Goal: Information Seeking & Learning: Find contact information

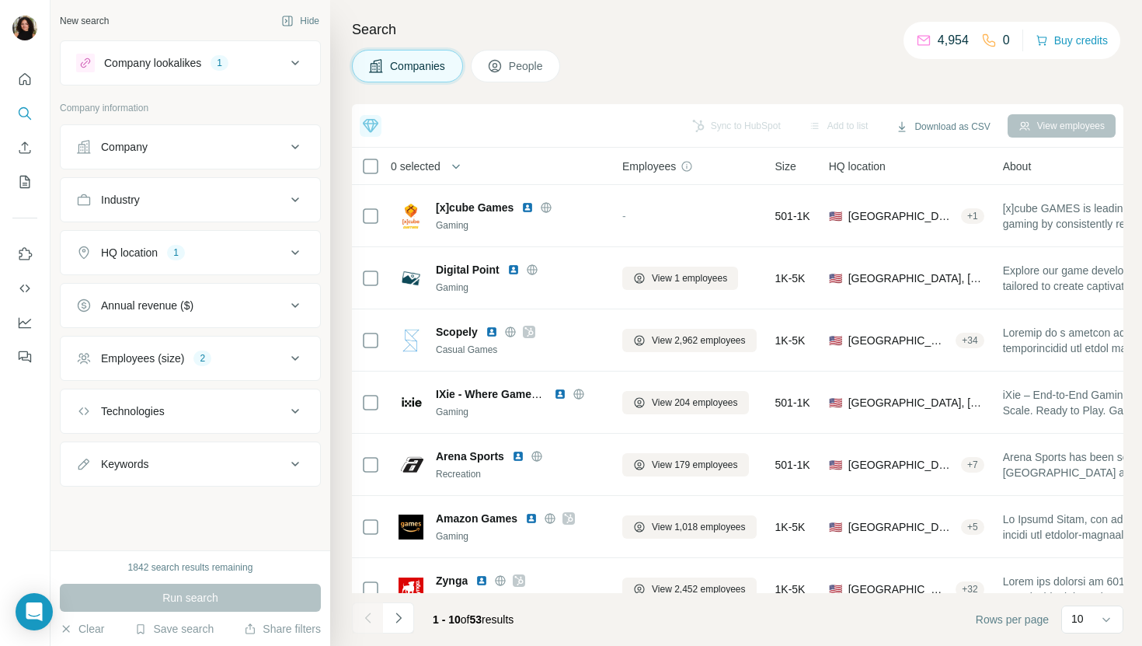
scroll to position [214, 0]
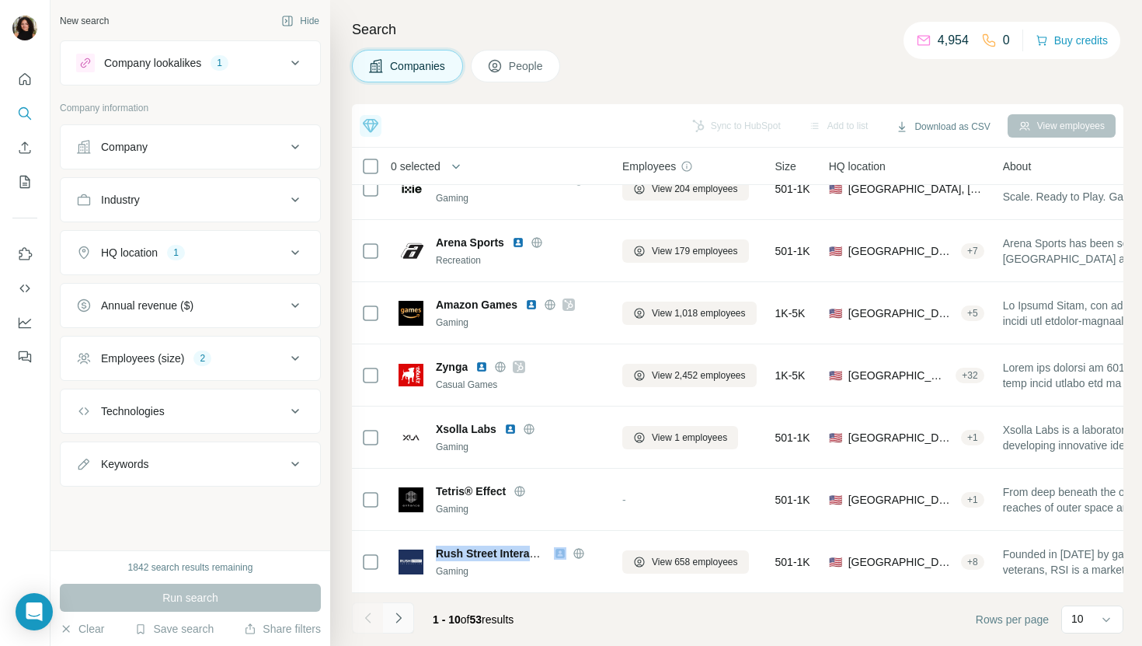
click at [407, 620] on button "Navigate to next page" at bounding box center [398, 617] width 31 height 31
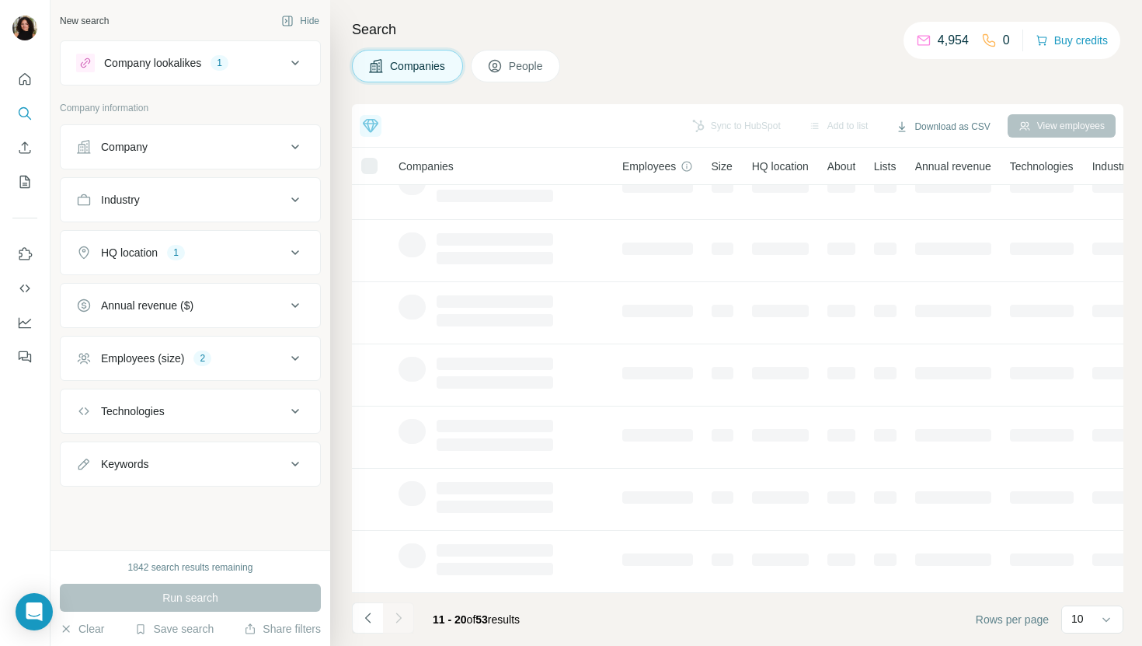
scroll to position [0, 0]
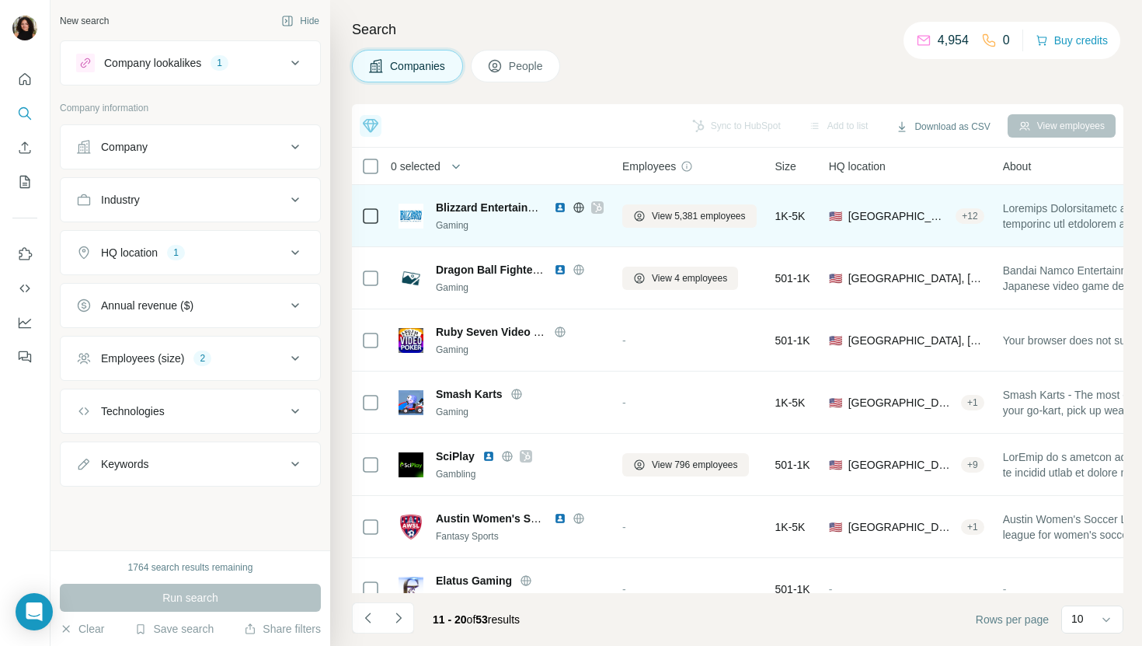
click at [519, 210] on span "Blizzard Entertainment" at bounding box center [495, 207] width 118 height 12
copy span "Blizzard Entertainment"
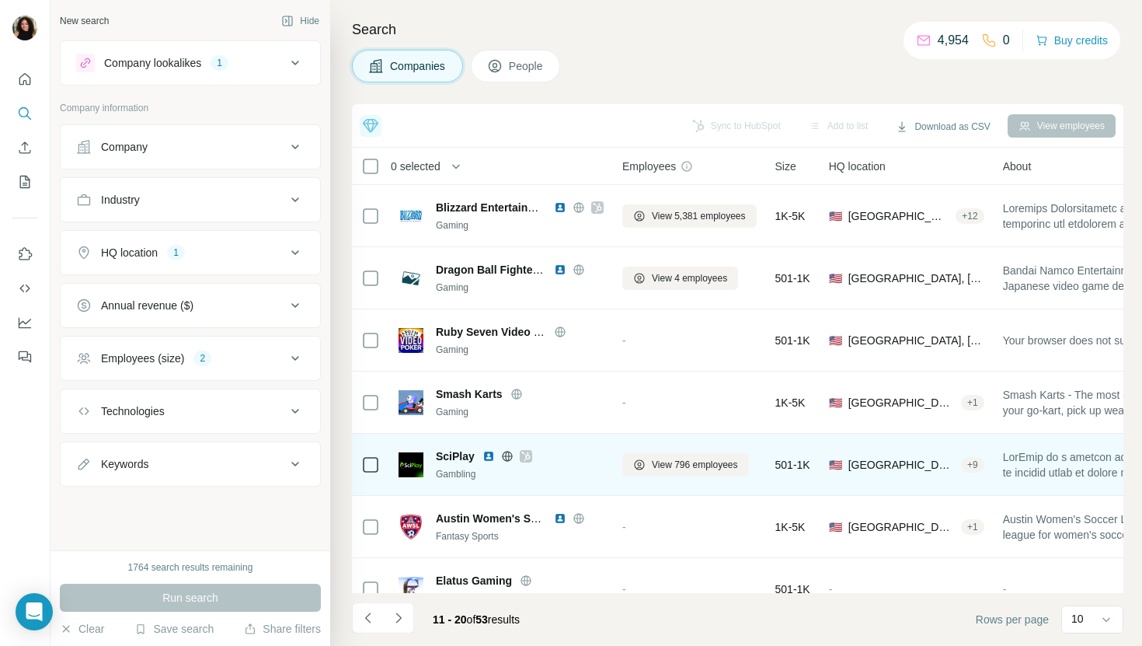
click at [466, 451] on span "SciPlay" at bounding box center [455, 456] width 39 height 16
copy span "SciPlay"
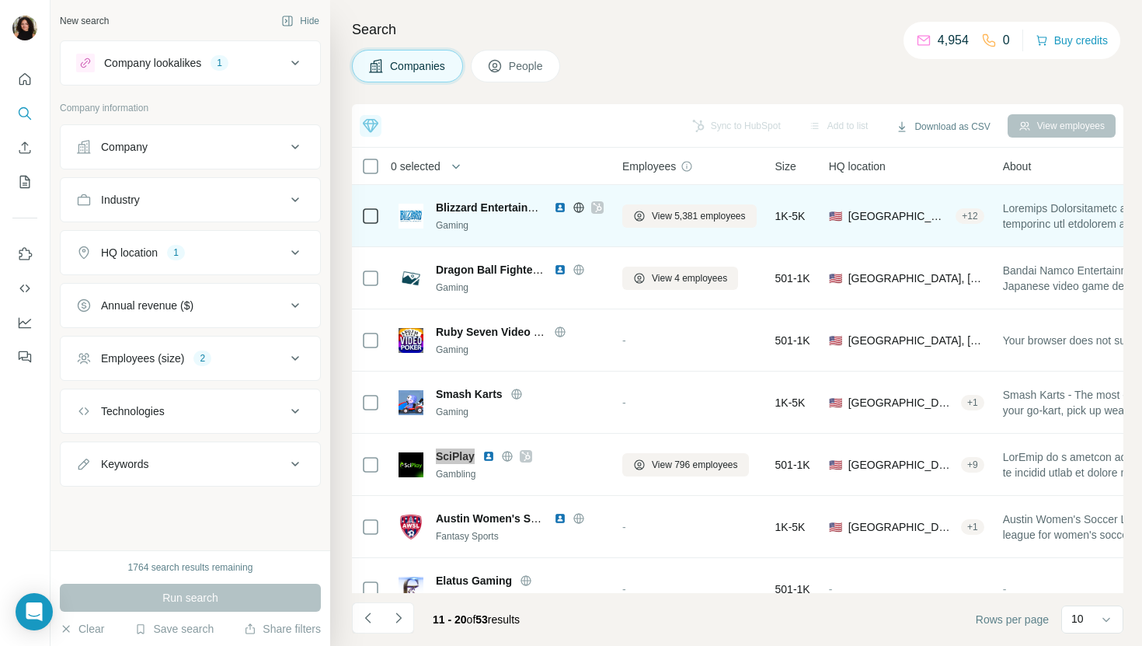
scroll to position [214, 0]
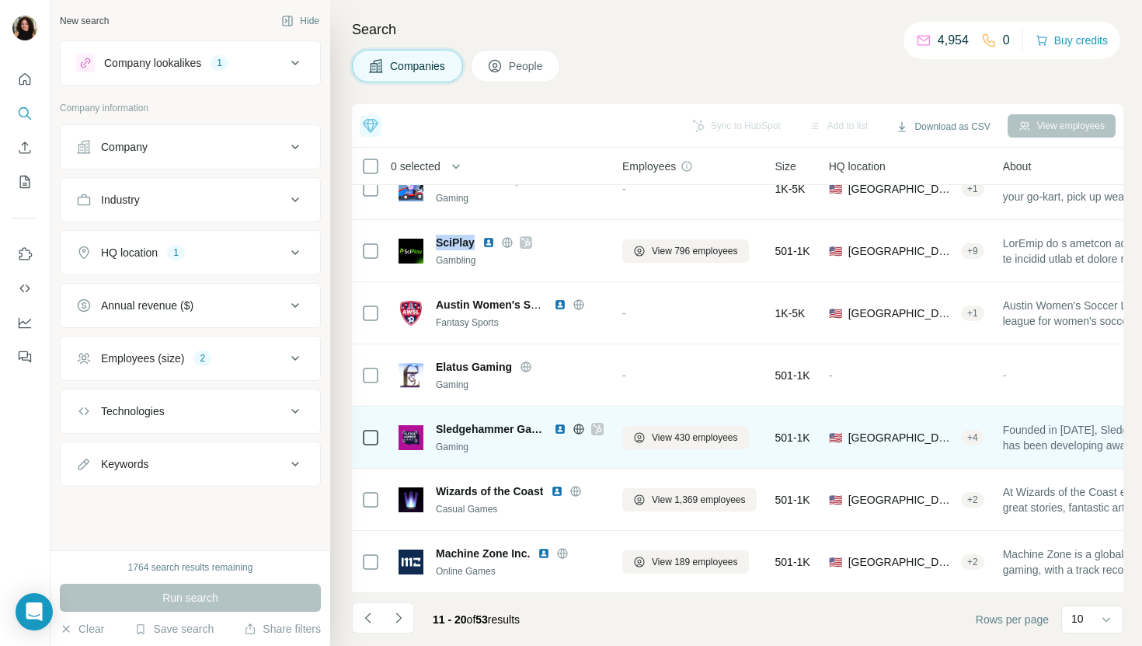
click at [472, 433] on span "Sledgehammer Games" at bounding box center [491, 429] width 110 height 16
copy span "Sledgehammer Games"
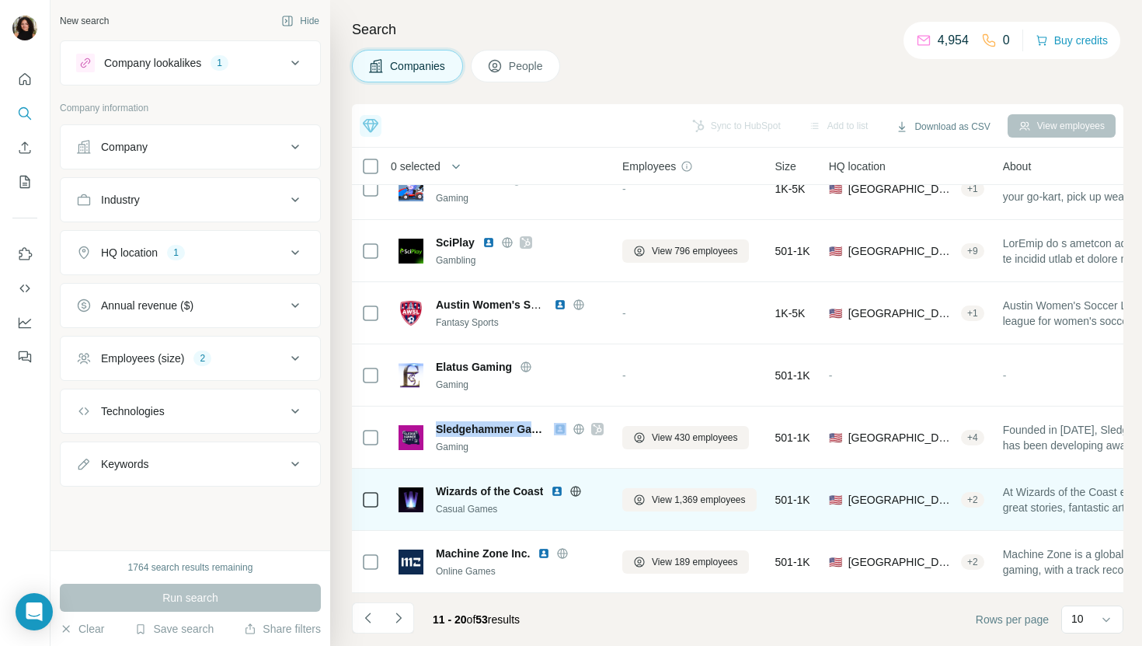
click at [503, 492] on span "Wizards of the Coast" at bounding box center [489, 491] width 107 height 16
copy span "Wizards of the Coast"
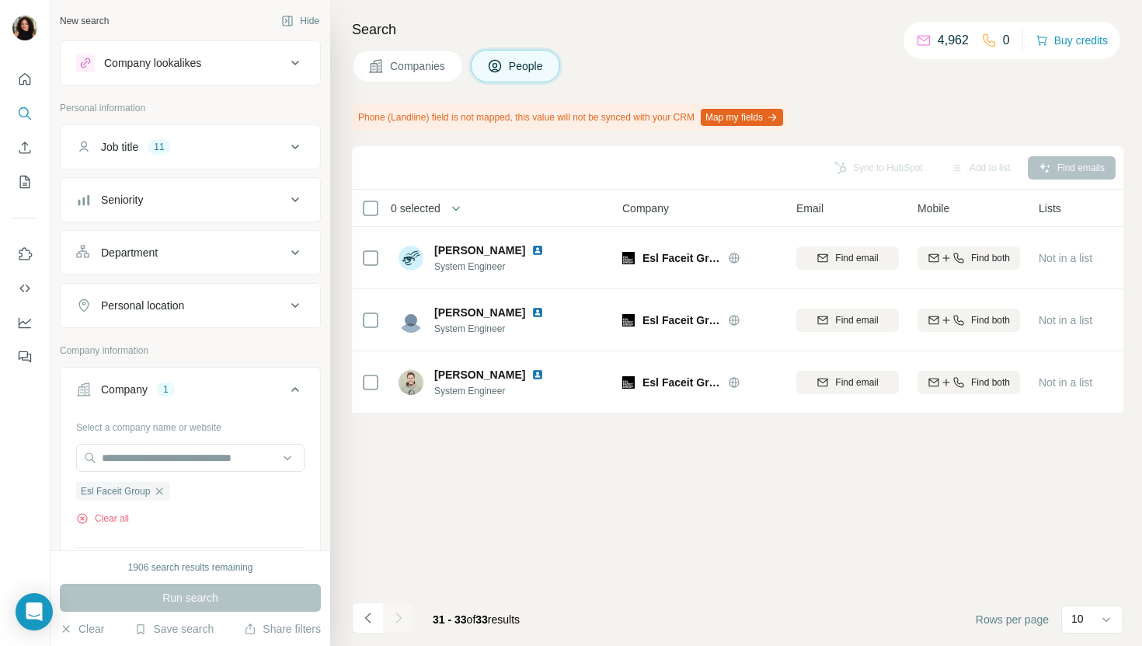
click at [412, 92] on div "Search Companies People Phone (Landline) field is not mapped, this value will n…" at bounding box center [736, 323] width 812 height 646
click at [409, 62] on span "Companies" at bounding box center [418, 66] width 57 height 16
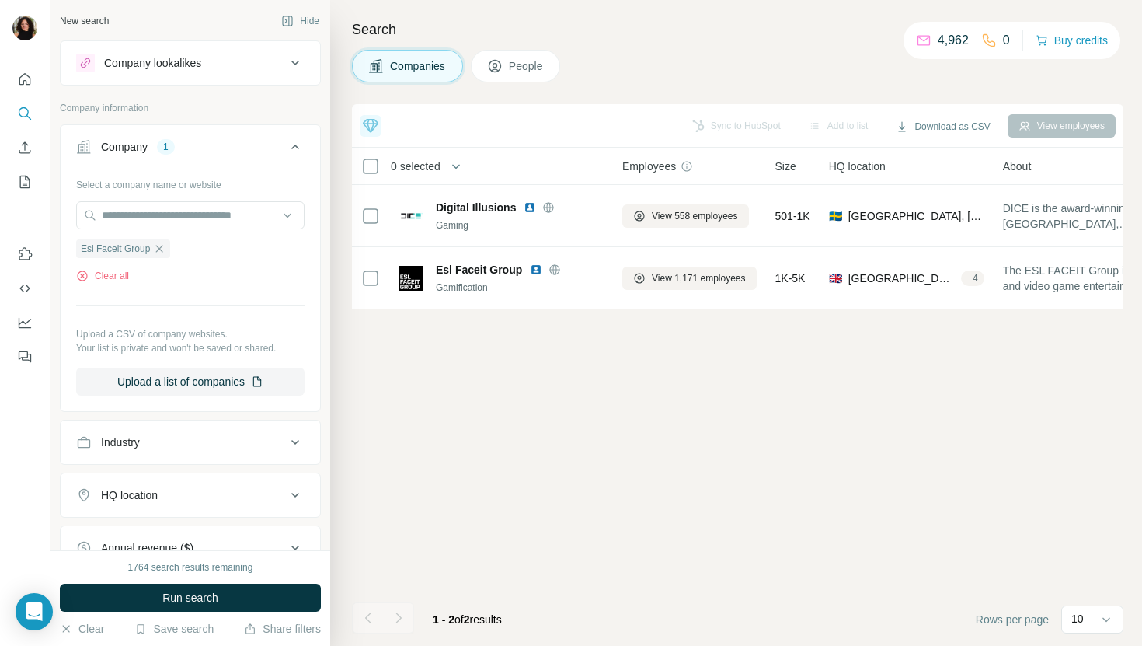
click at [258, 196] on div "Select a company name or website Esl Faceit Group Clear all Upload a CSV of com…" at bounding box center [190, 284] width 228 height 224
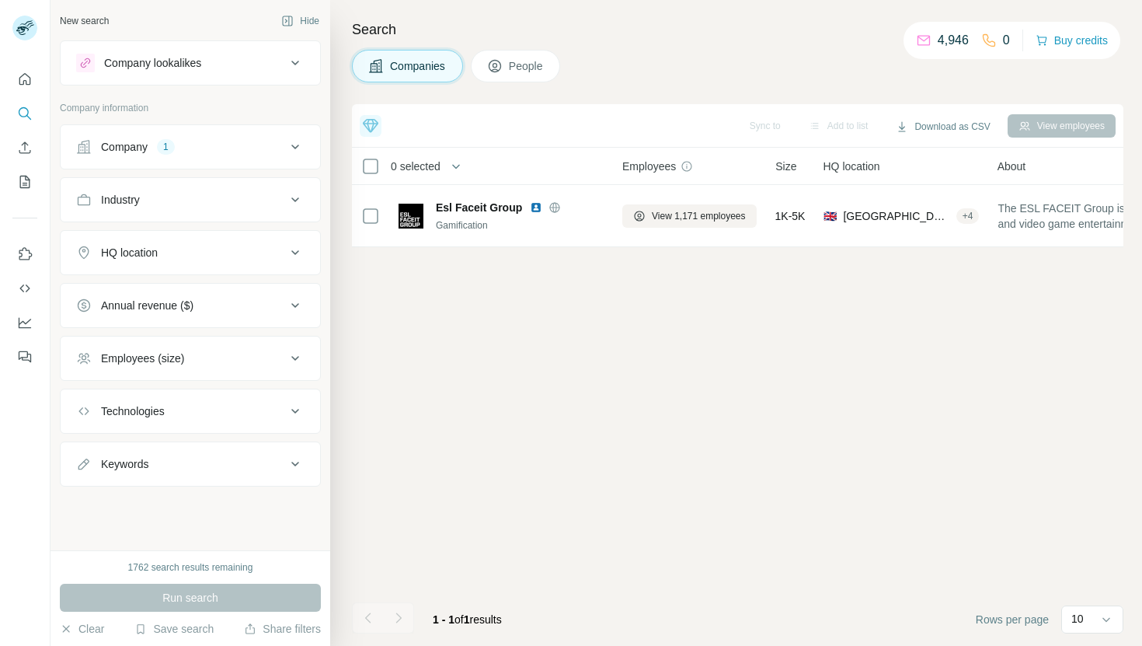
click at [231, 162] on button "Company 1" at bounding box center [190, 146] width 259 height 37
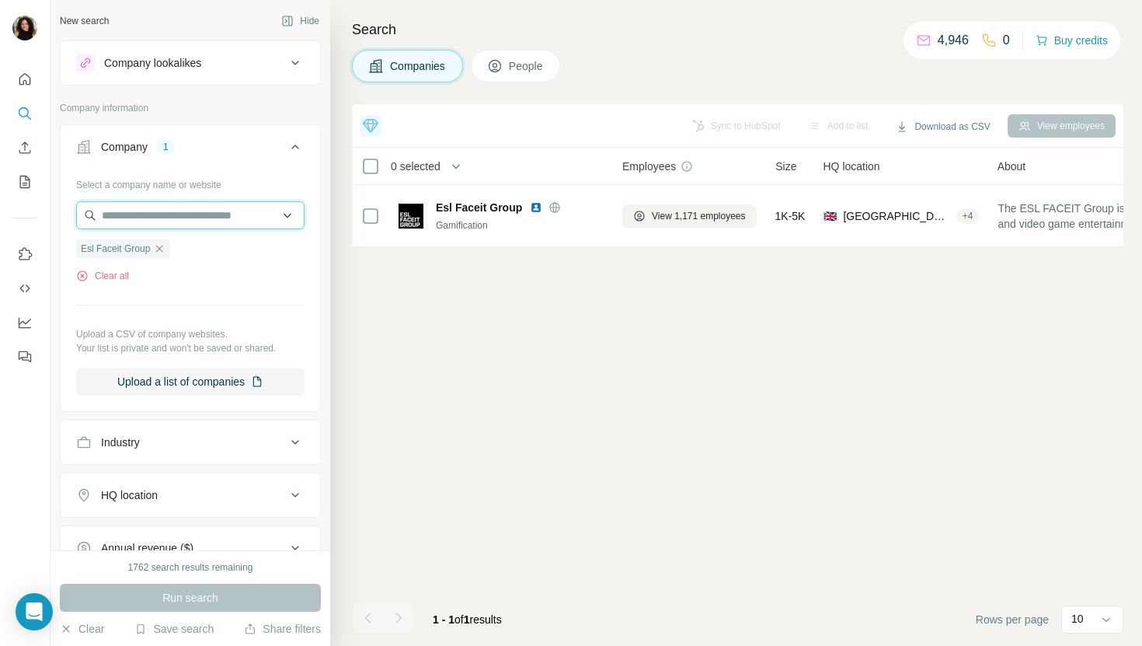
click at [222, 221] on input "text" at bounding box center [190, 215] width 228 height 28
paste input "**********"
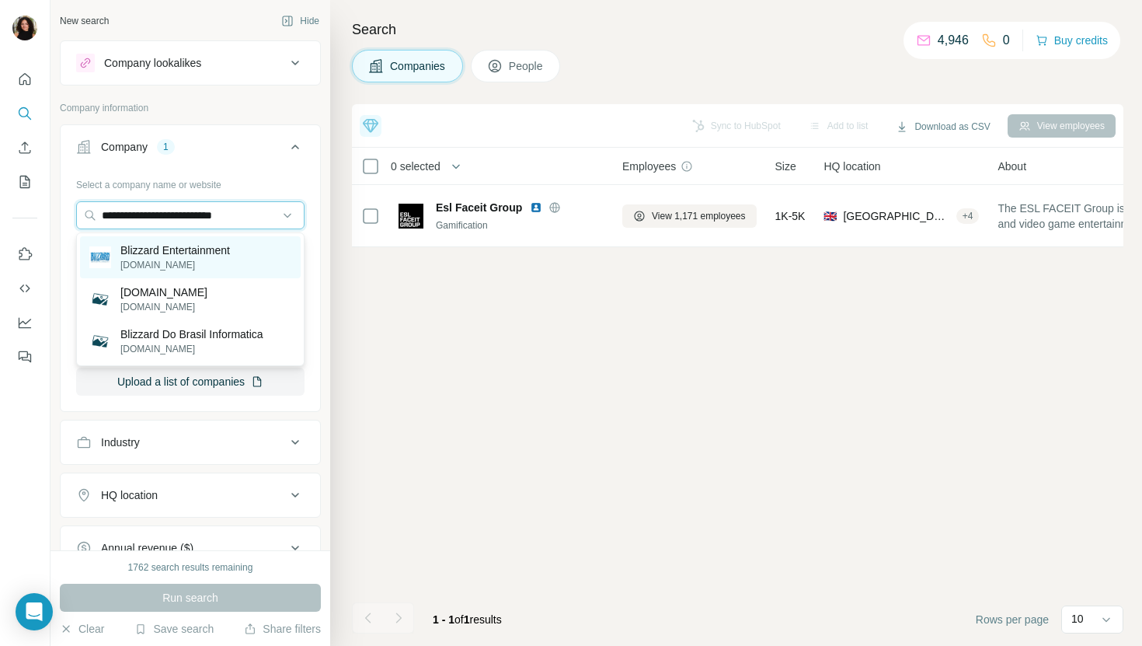
type input "**********"
click at [224, 256] on p "Blizzard Entertainment" at bounding box center [175, 250] width 110 height 16
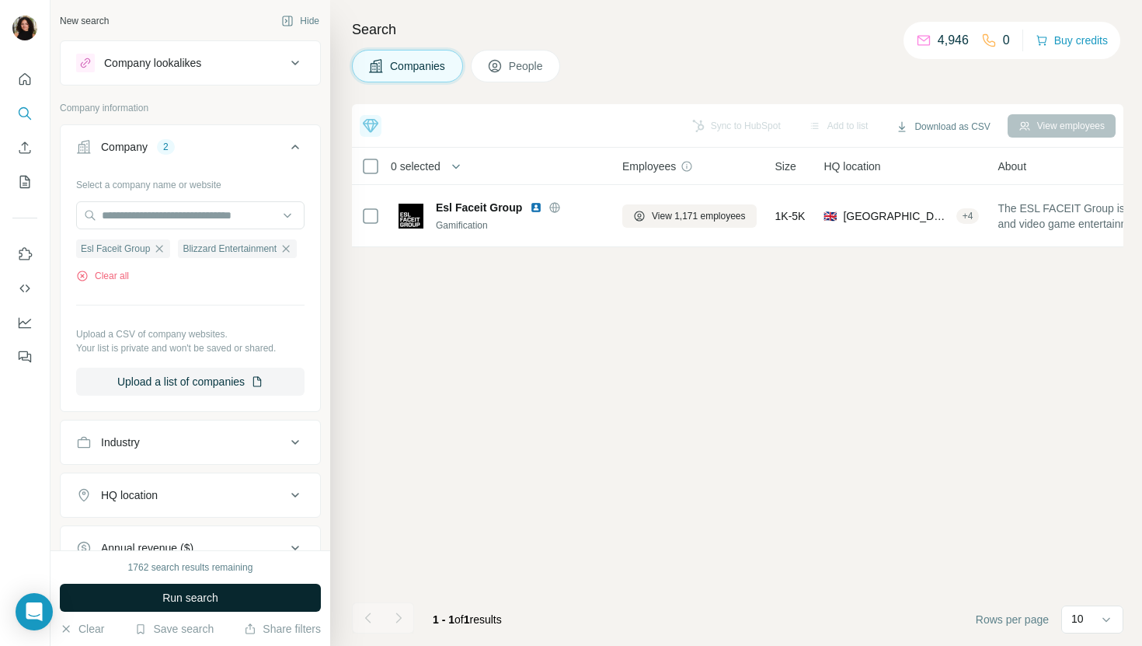
click at [212, 587] on button "Run search" at bounding box center [190, 597] width 261 height 28
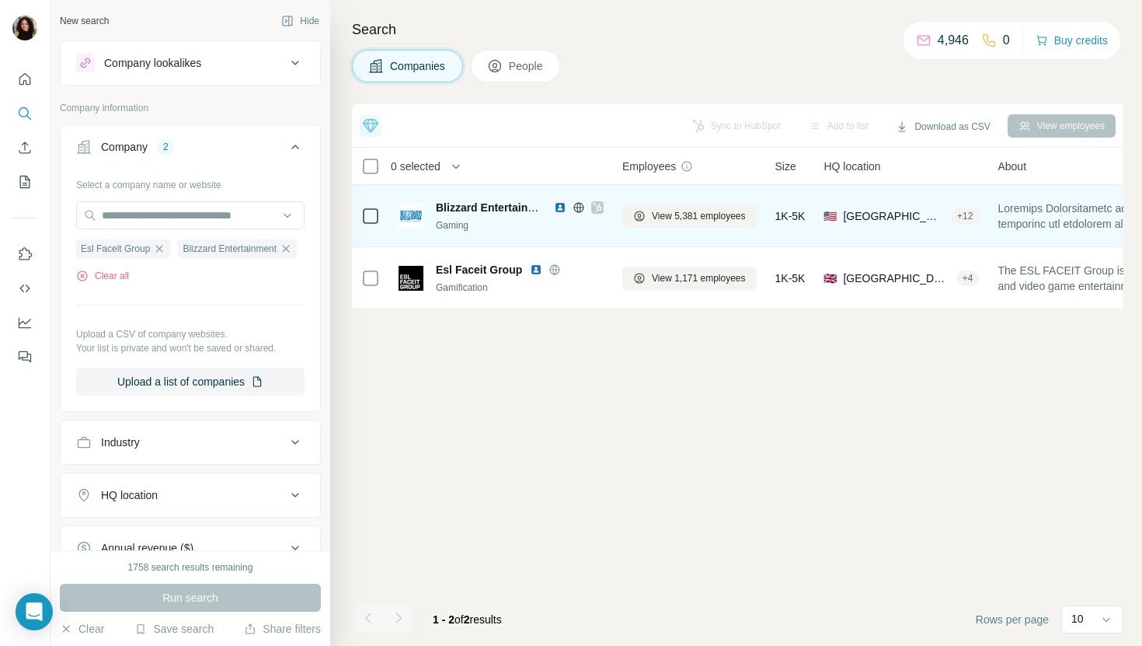
click at [722, 230] on div "View 5,381 employees" at bounding box center [689, 215] width 134 height 43
click at [708, 214] on span "View 5,381 employees" at bounding box center [699, 216] width 94 height 14
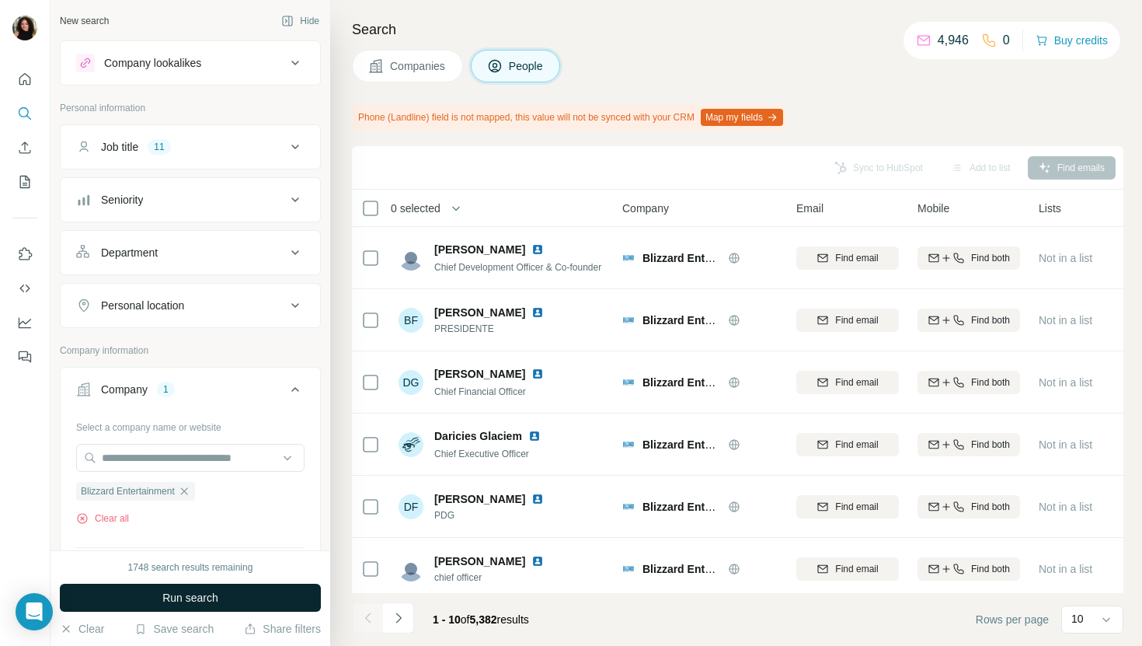
click at [259, 603] on button "Run search" at bounding box center [190, 597] width 261 height 28
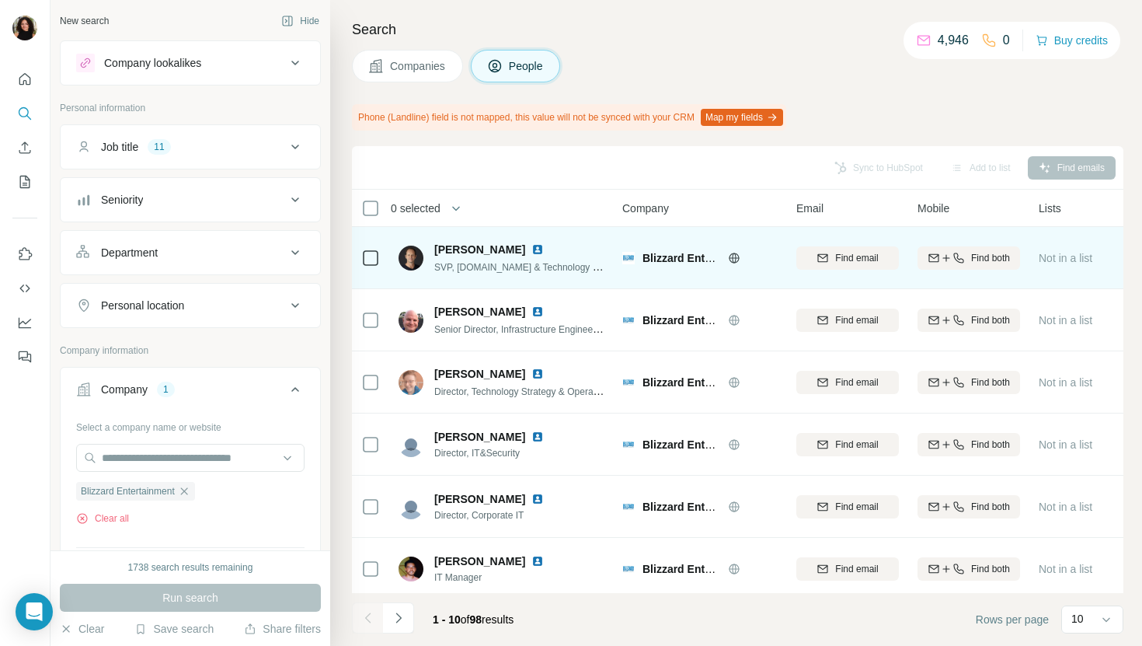
click at [531, 249] on img at bounding box center [537, 249] width 12 height 12
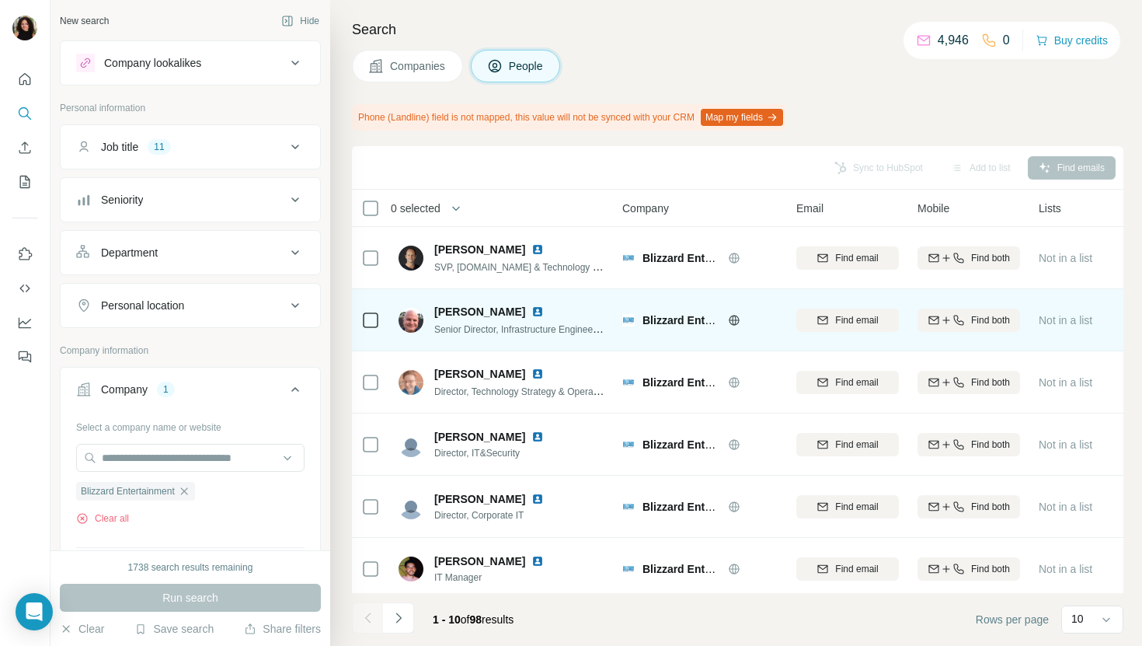
click at [531, 311] on img at bounding box center [537, 311] width 12 height 12
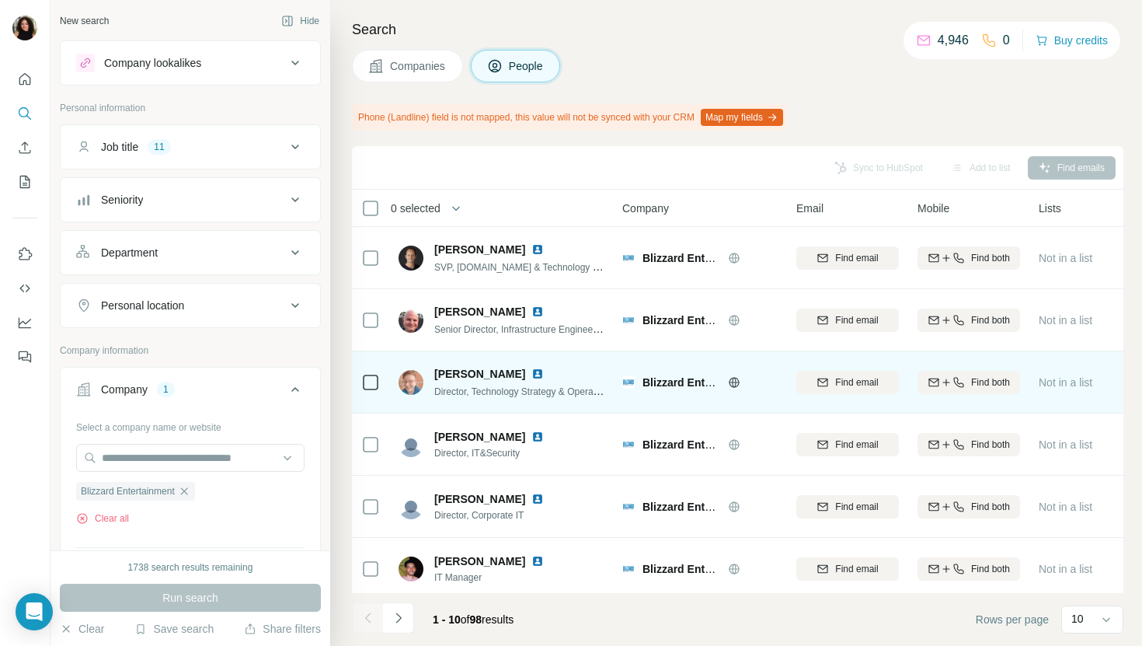
click at [531, 369] on img at bounding box center [537, 373] width 12 height 12
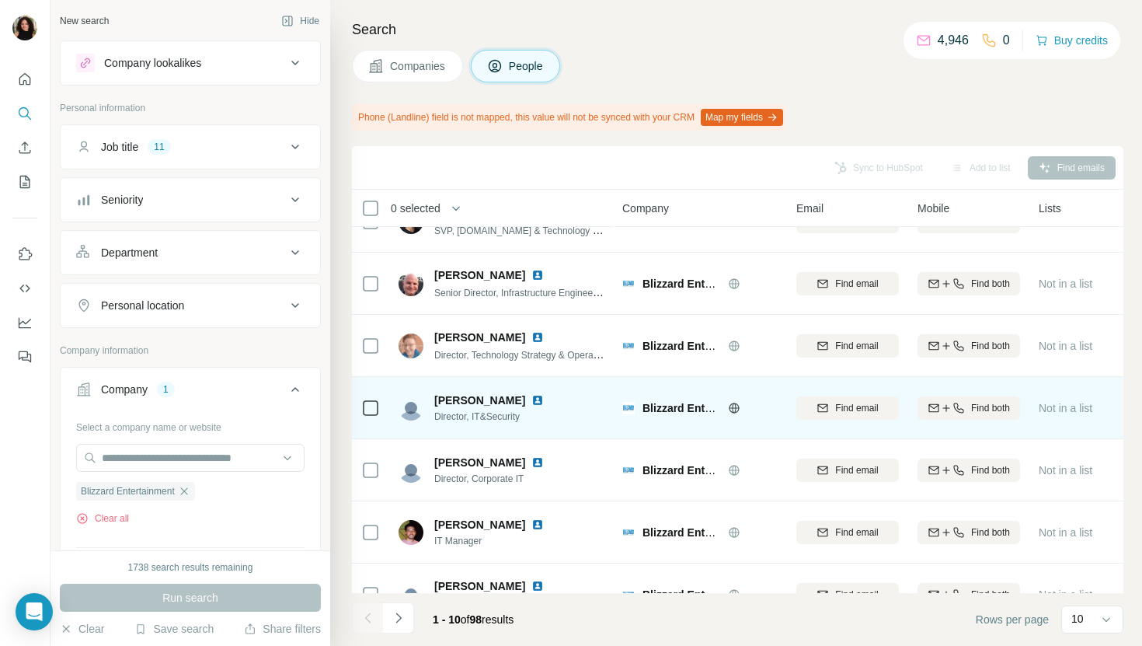
scroll to position [57, 0]
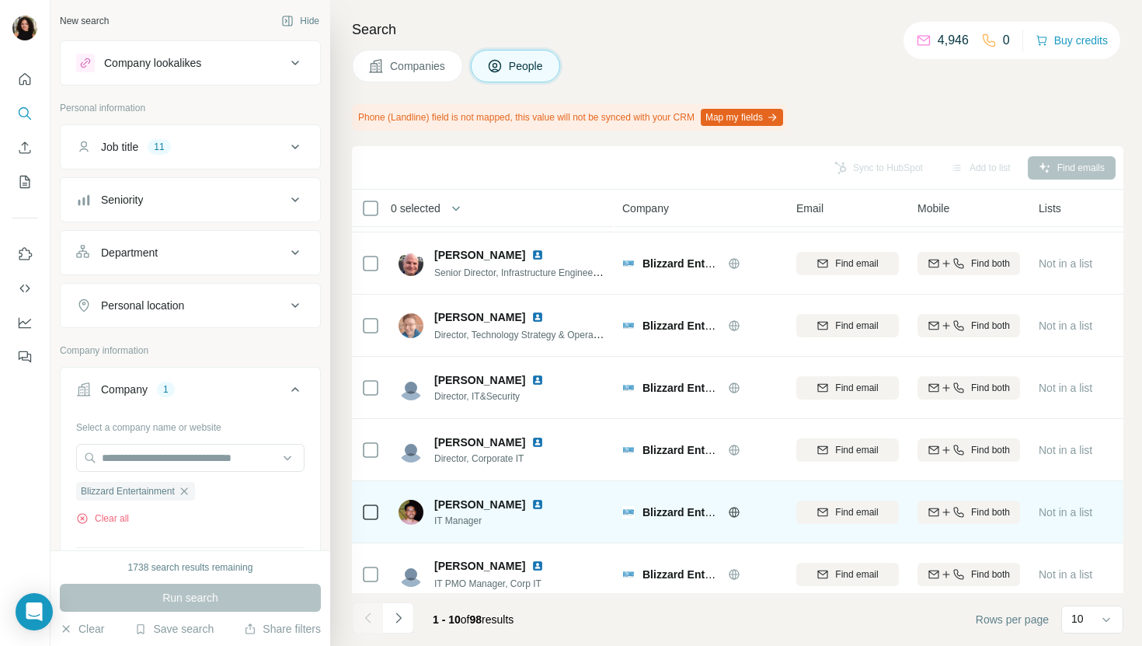
click at [531, 502] on img at bounding box center [537, 504] width 12 height 12
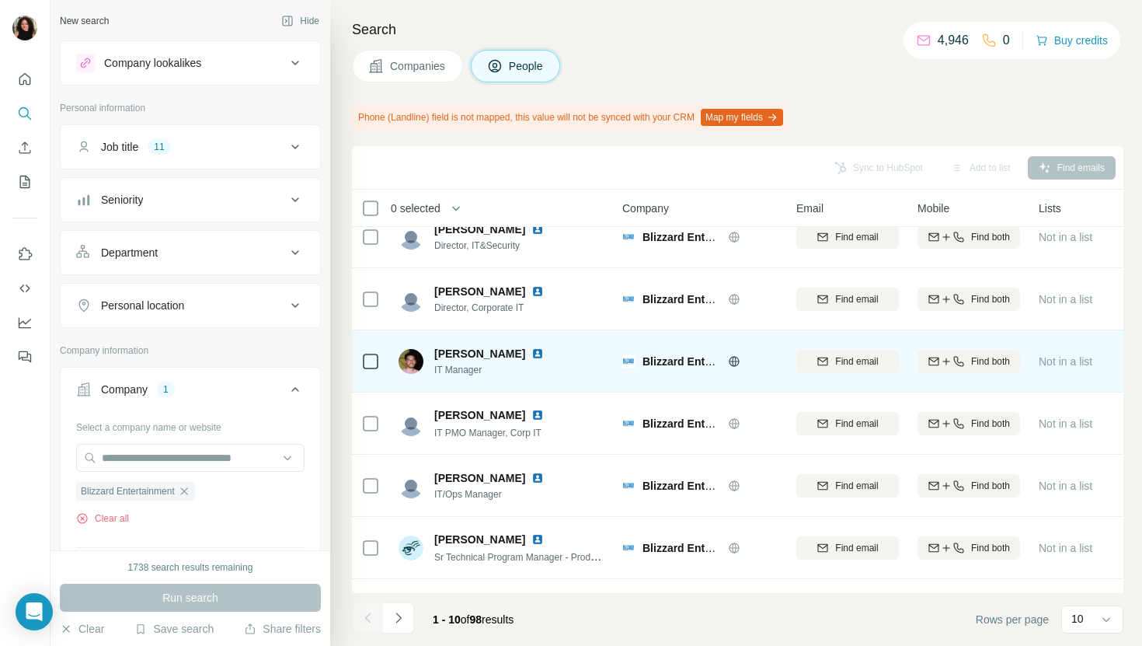
scroll to position [211, 0]
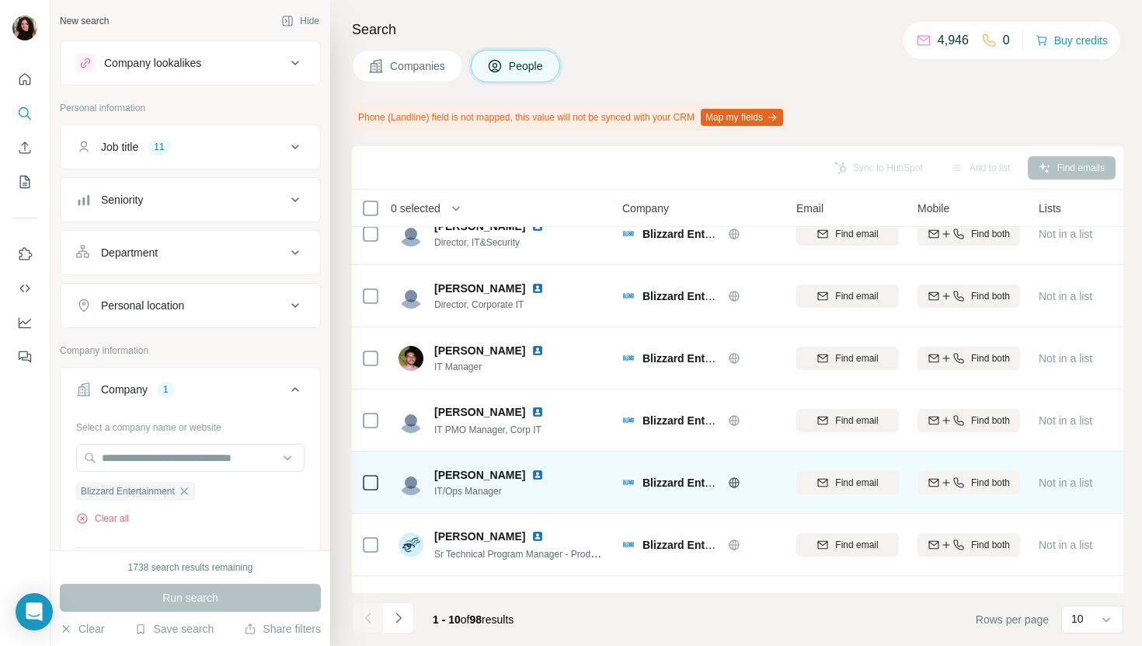
click at [531, 475] on img at bounding box center [537, 474] width 12 height 12
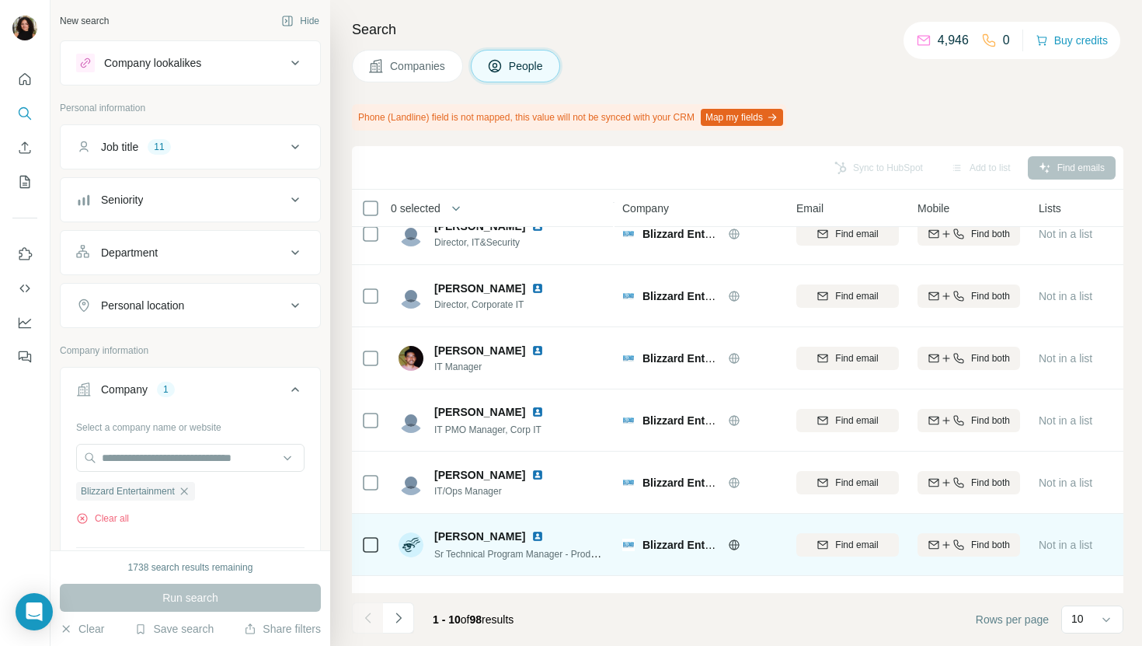
scroll to position [256, 0]
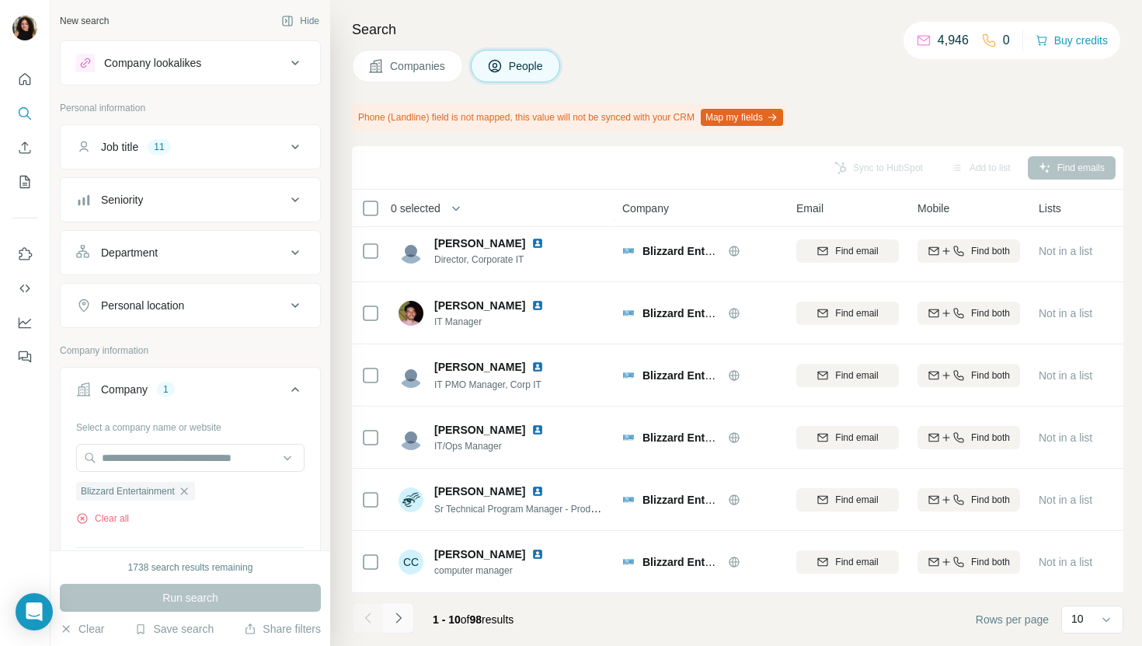
click at [396, 614] on icon "Navigate to next page" at bounding box center [399, 618] width 16 height 16
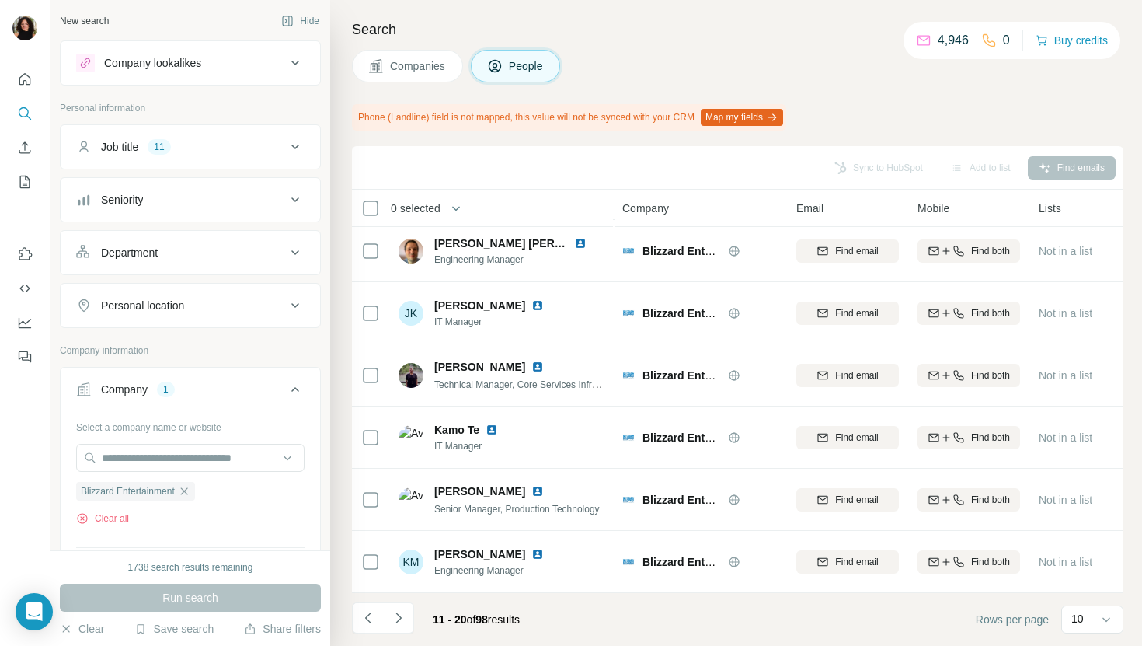
scroll to position [0, 0]
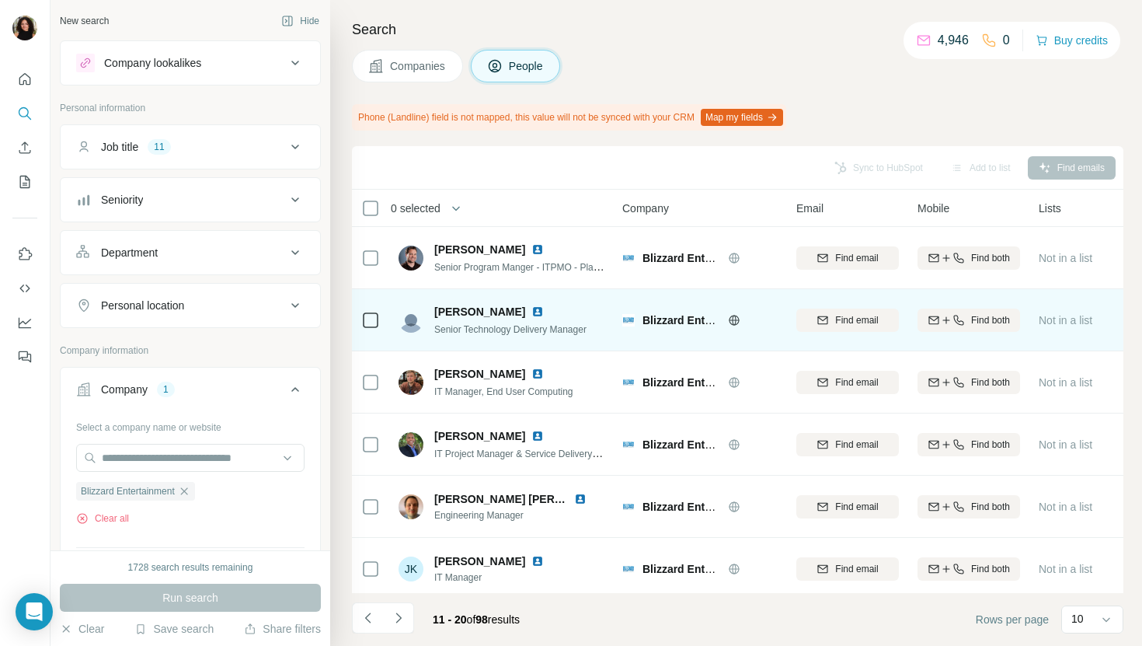
click at [531, 309] on img at bounding box center [537, 311] width 12 height 12
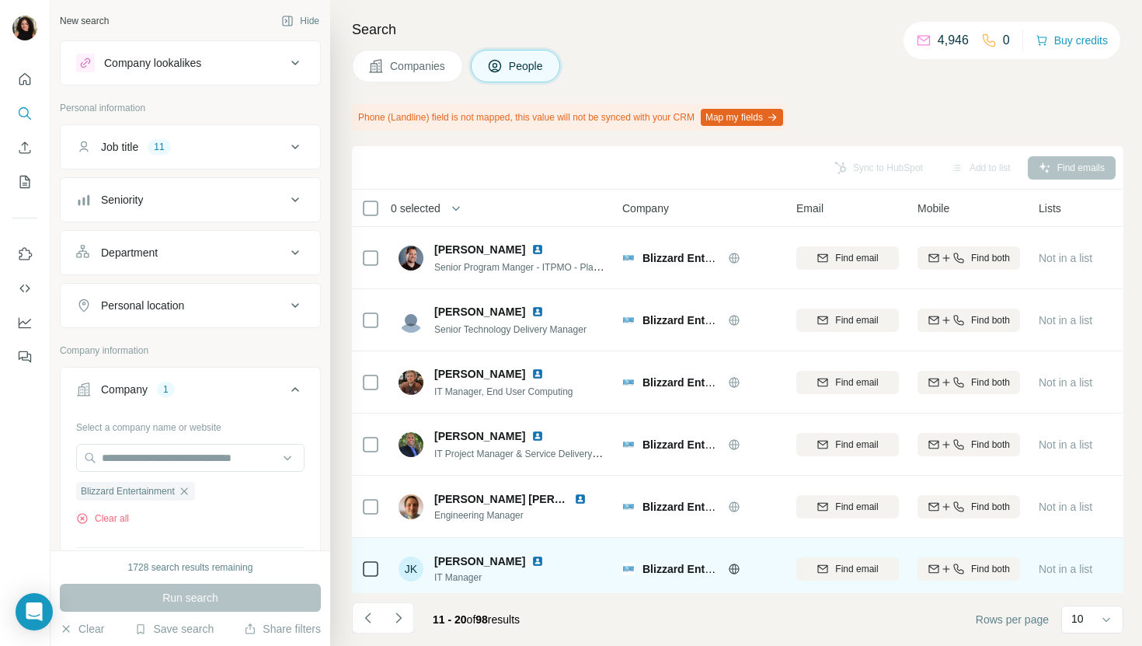
click at [531, 560] on img at bounding box center [537, 561] width 12 height 12
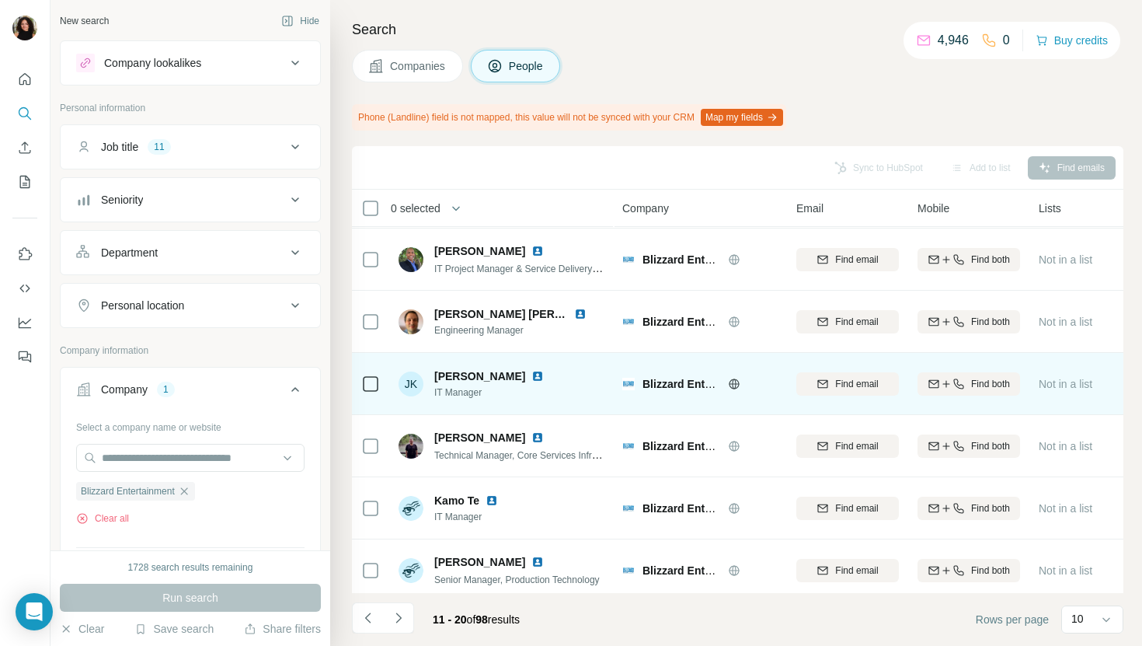
scroll to position [210, 0]
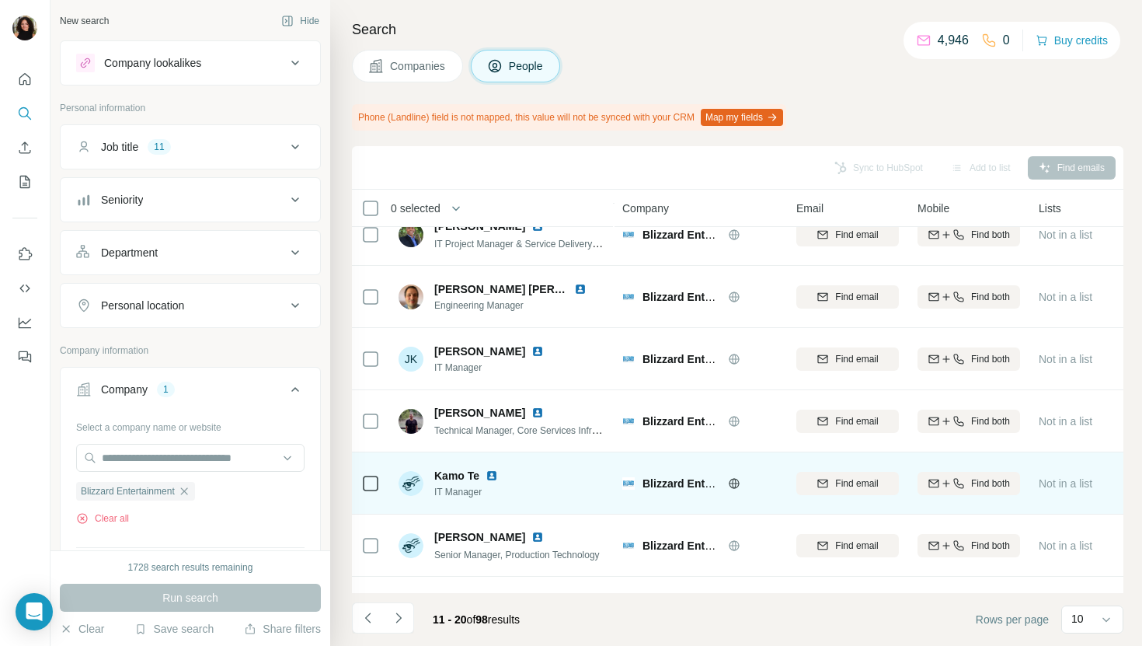
click at [494, 476] on img at bounding box center [491, 475] width 12 height 12
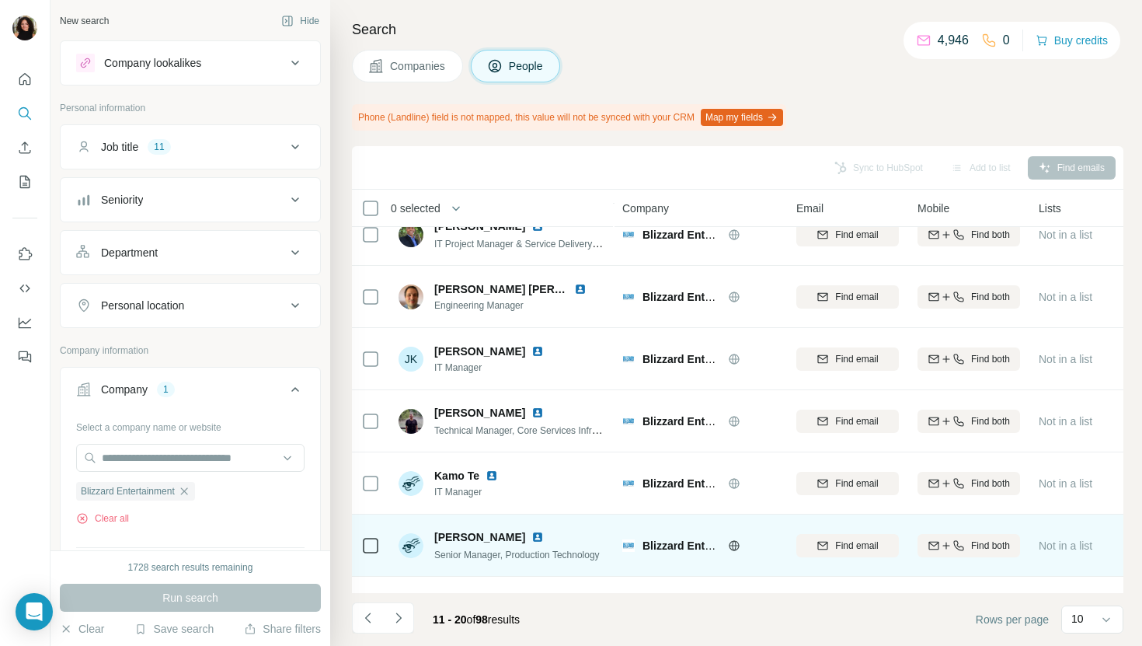
scroll to position [256, 0]
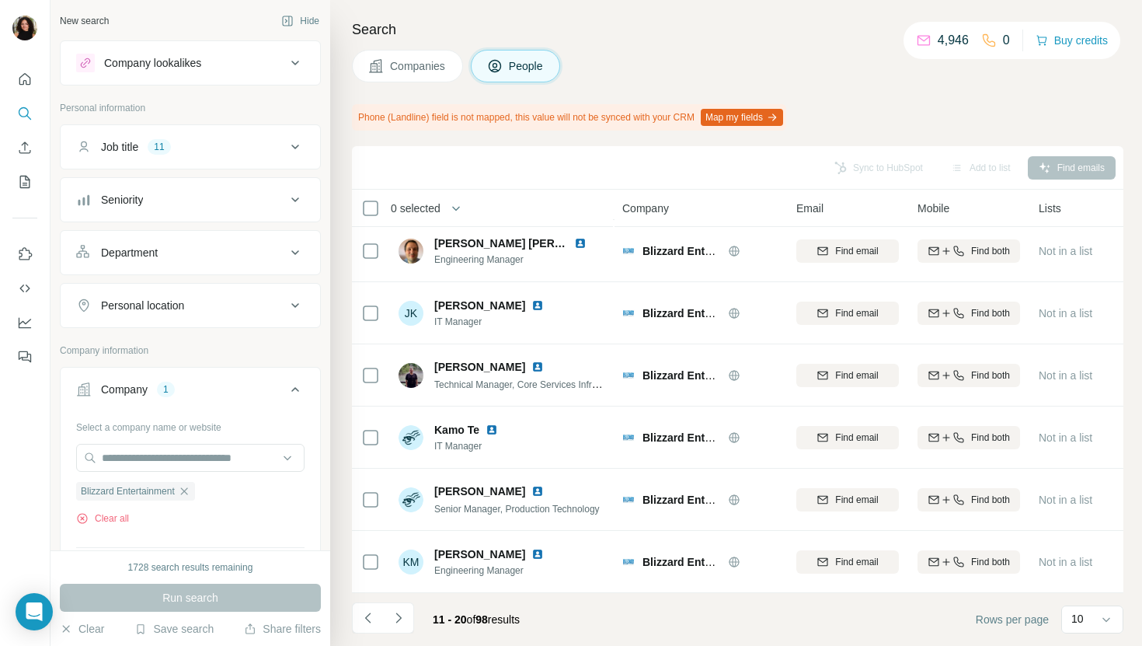
click at [405, 64] on span "Companies" at bounding box center [418, 66] width 57 height 16
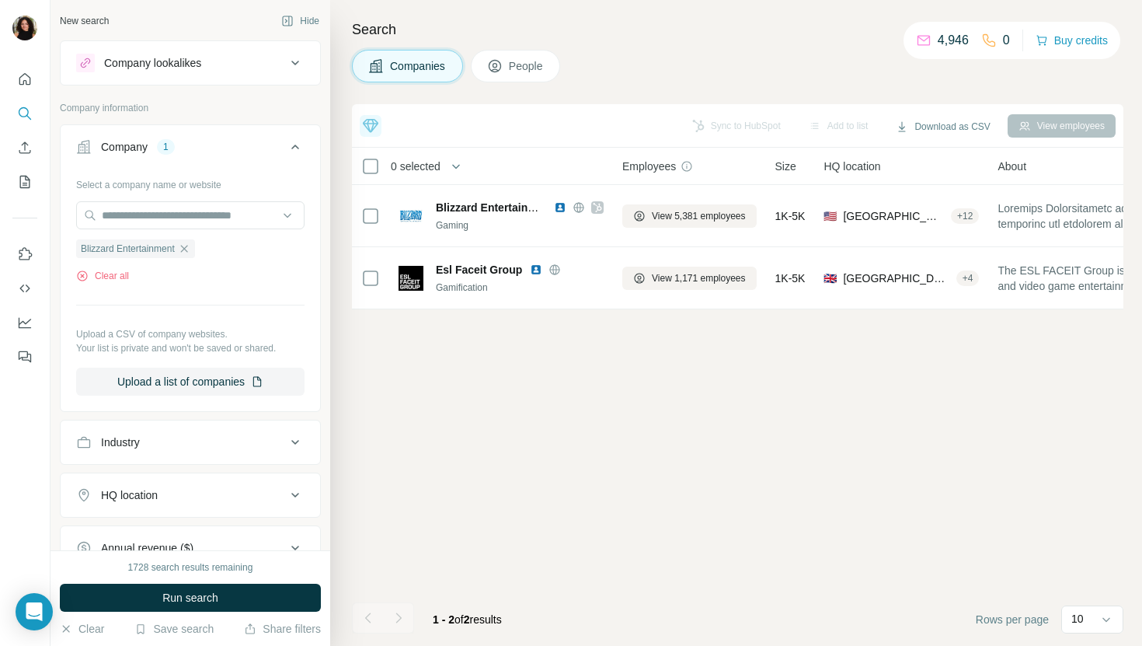
scroll to position [0, 0]
click at [212, 200] on div "Select a company name or website Blizzard Entertainment Clear all Upload a CSV …" at bounding box center [190, 284] width 228 height 224
click at [212, 209] on input "text" at bounding box center [190, 215] width 228 height 28
paste input "**********"
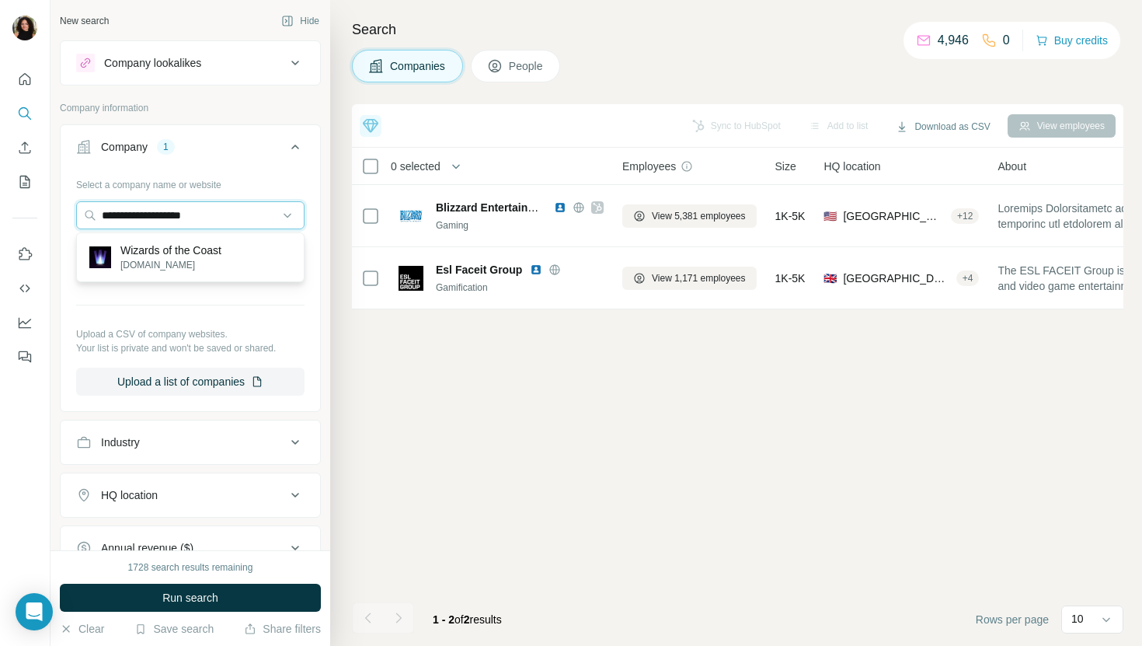
type input "**********"
click at [238, 252] on div "Wizards of the Coast wizards.com" at bounding box center [190, 257] width 221 height 42
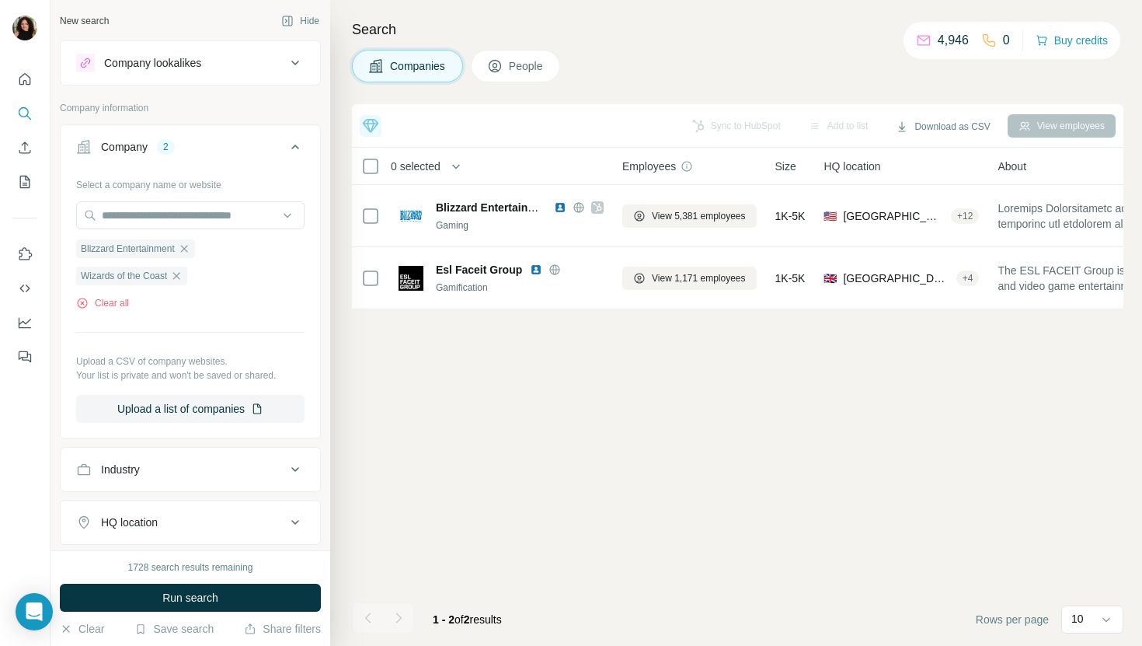
click at [169, 611] on div "1728 search results remaining Run search Clear Save search Share filters" at bounding box center [190, 598] width 280 height 96
click at [176, 600] on span "Run search" at bounding box center [190, 598] width 56 height 16
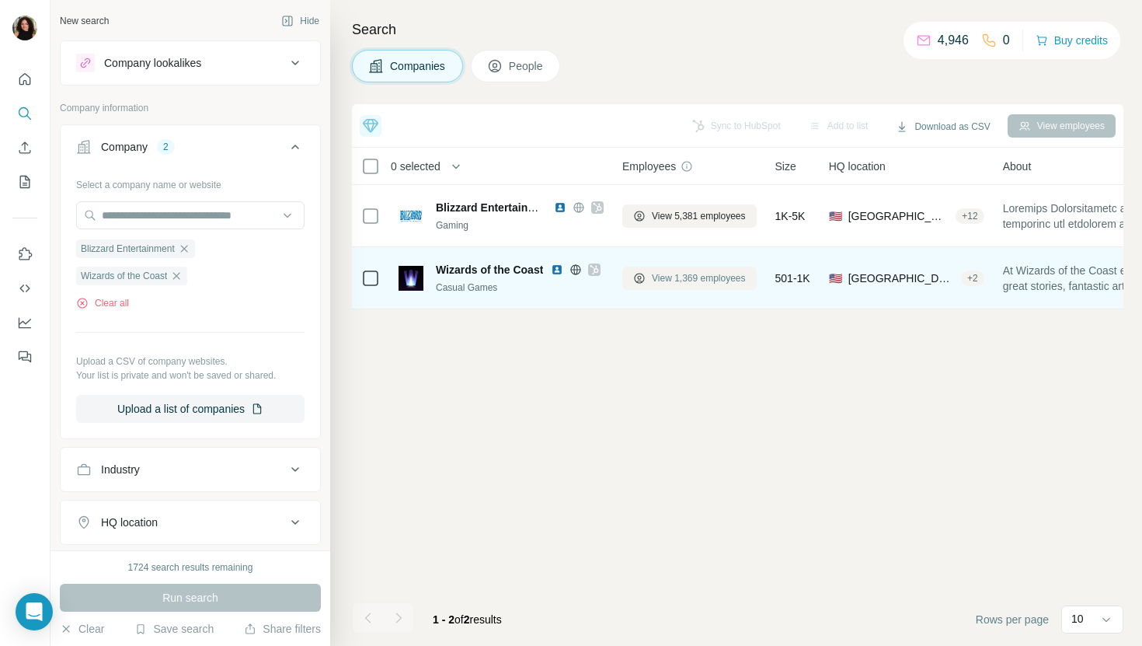
drag, startPoint x: 663, startPoint y: 212, endPoint x: 677, endPoint y: 272, distance: 61.4
click at [0, 0] on tbody "Blizzard Entertainment Gaming View 5,381 employees 1K-5K 🇺🇸 United States, Cali…" at bounding box center [0, 0] width 0 height 0
click at [677, 273] on span "View 1,369 employees" at bounding box center [699, 278] width 94 height 14
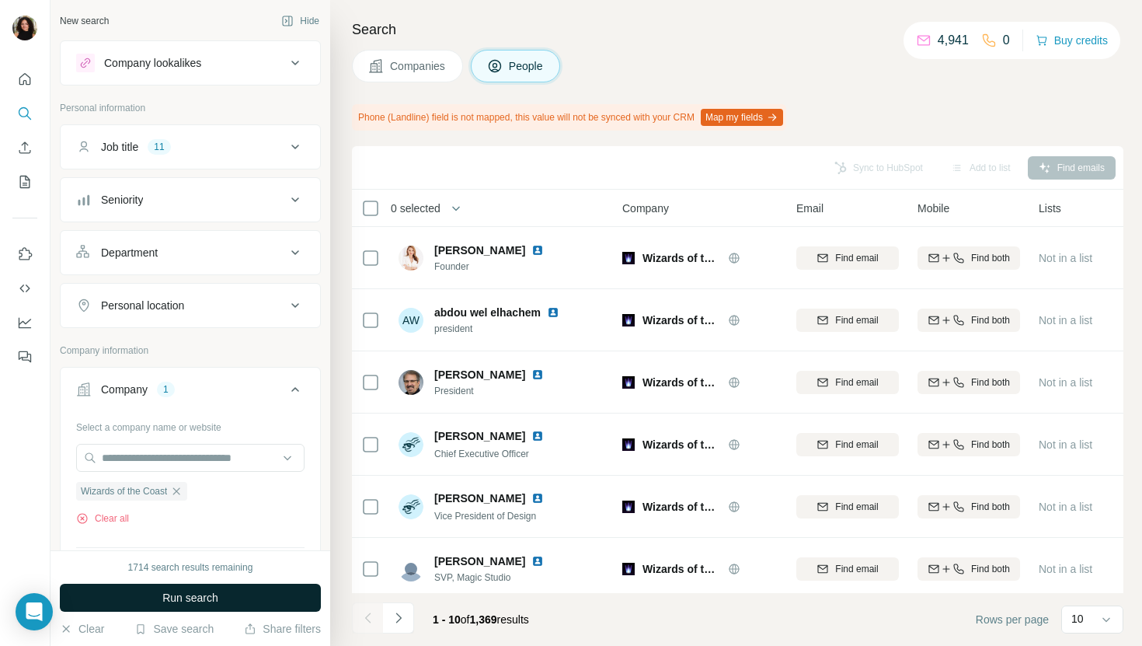
click at [176, 597] on span "Run search" at bounding box center [190, 598] width 56 height 16
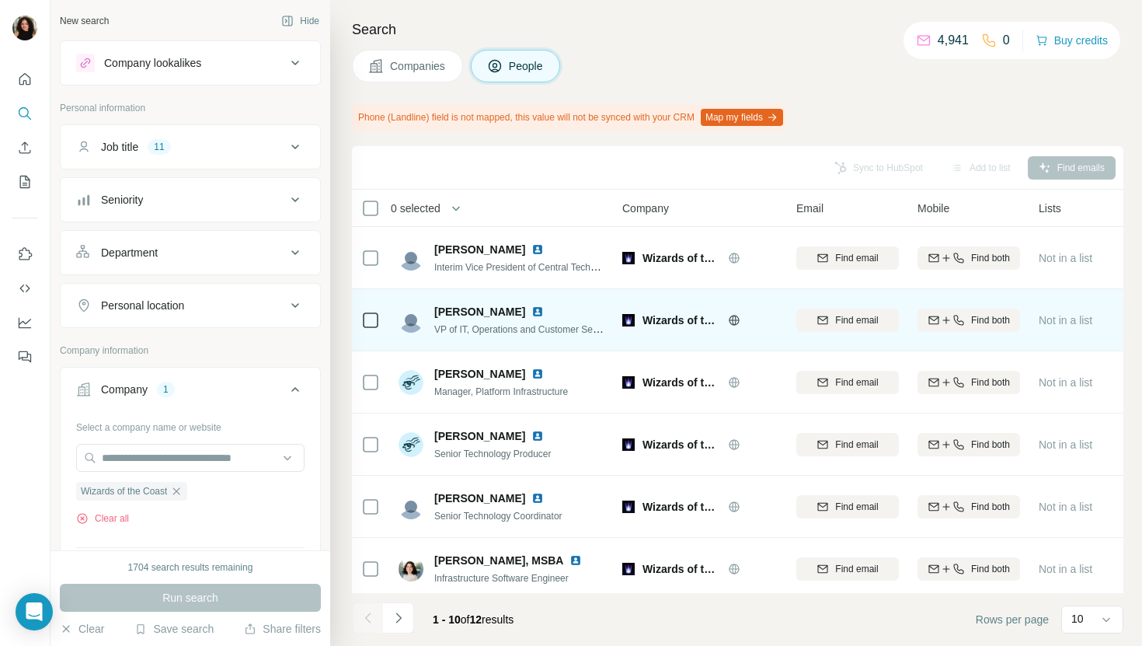
click at [531, 307] on img at bounding box center [537, 311] width 12 height 12
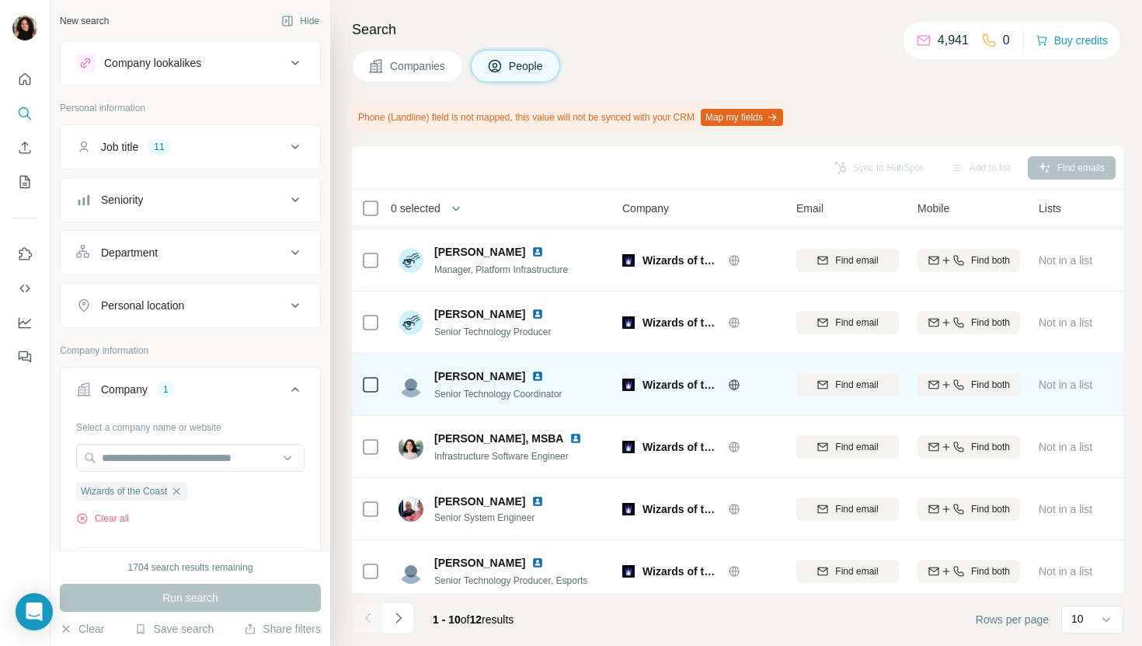
scroll to position [157, 0]
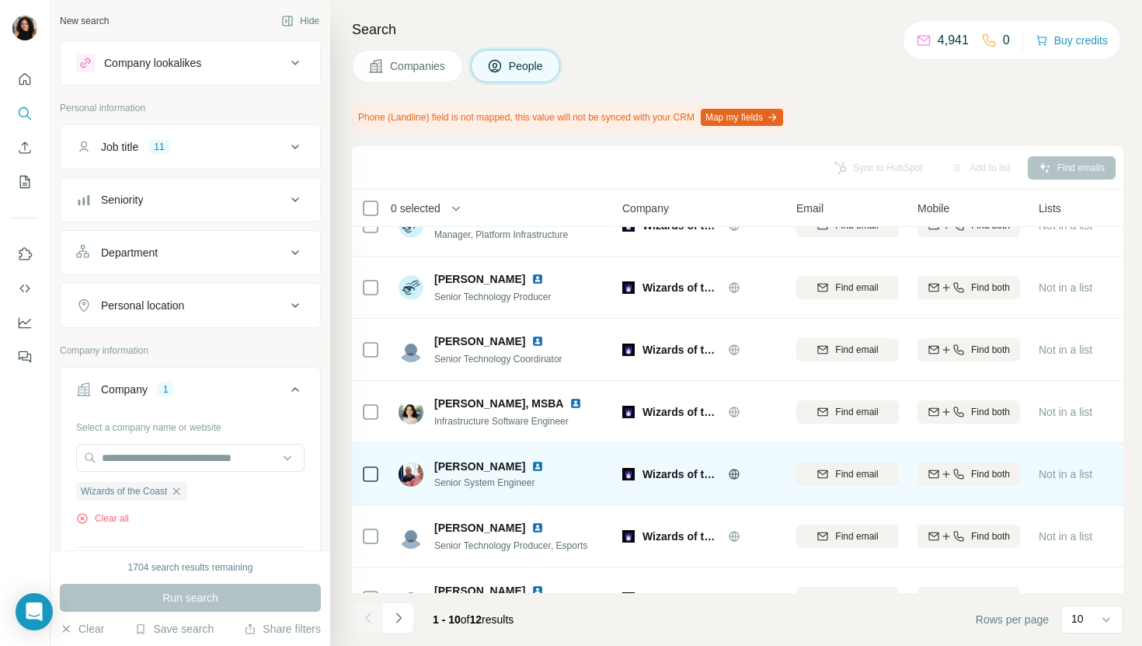
click at [531, 461] on img at bounding box center [537, 466] width 12 height 12
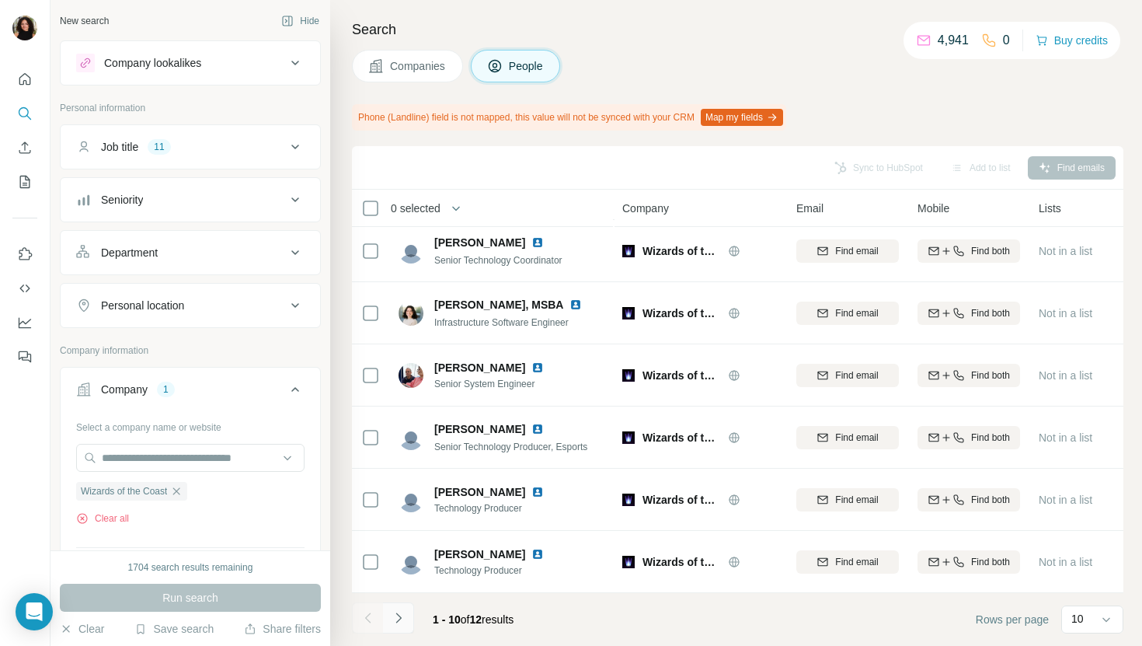
click at [402, 618] on icon "Navigate to next page" at bounding box center [399, 618] width 16 height 16
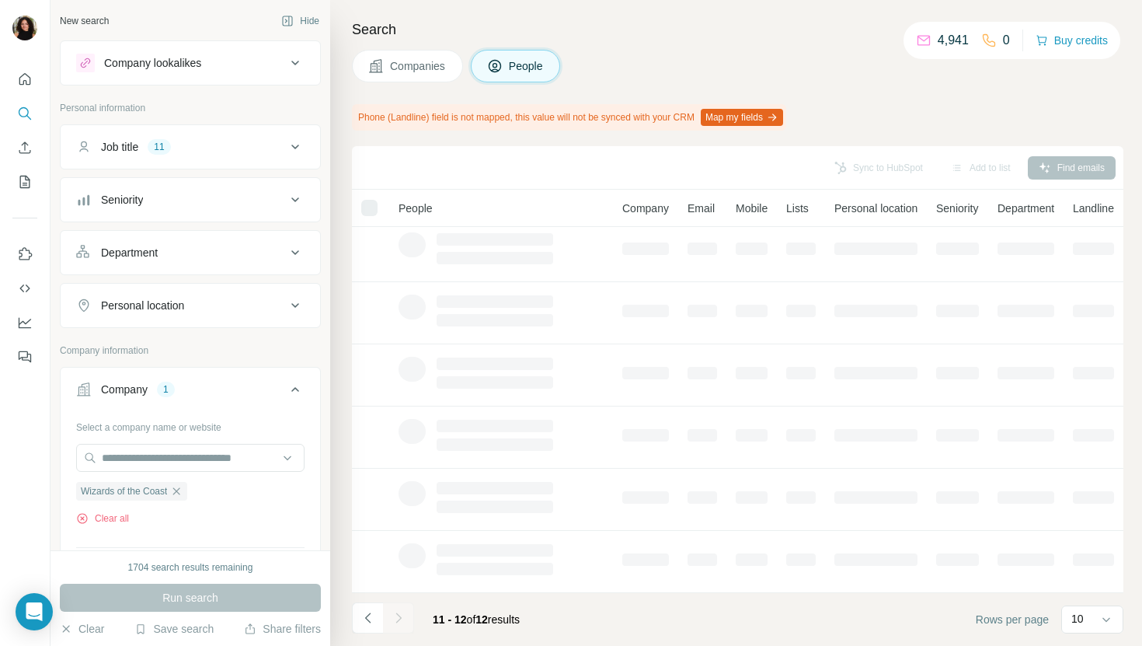
scroll to position [0, 0]
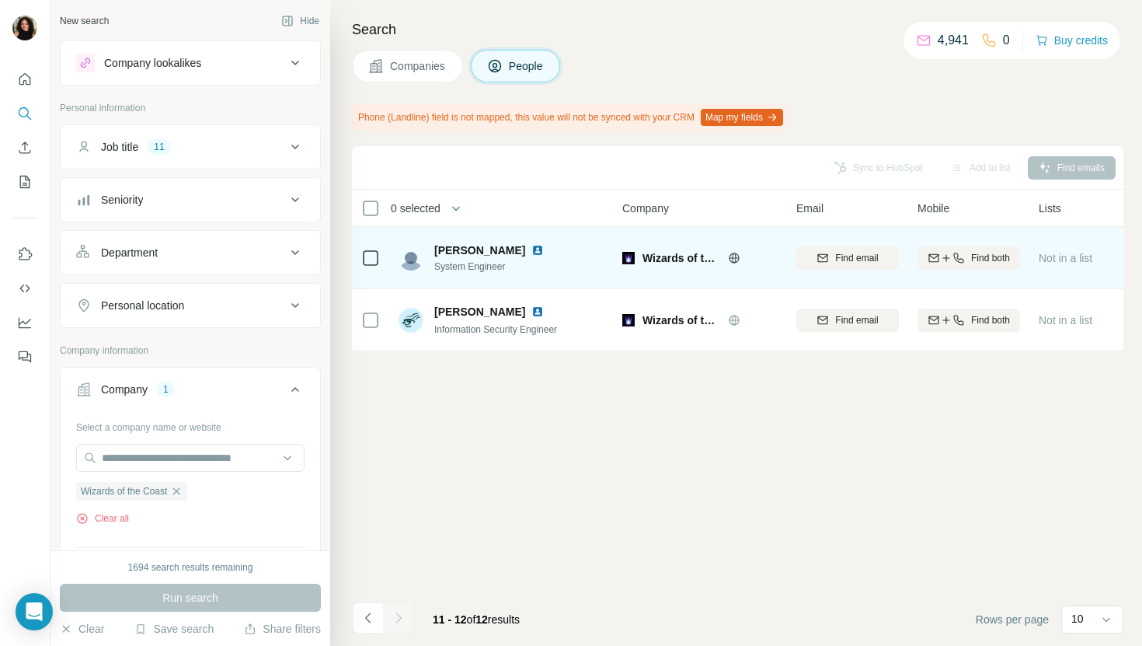
click at [531, 247] on img at bounding box center [537, 250] width 12 height 12
